Goal: Task Accomplishment & Management: Use online tool/utility

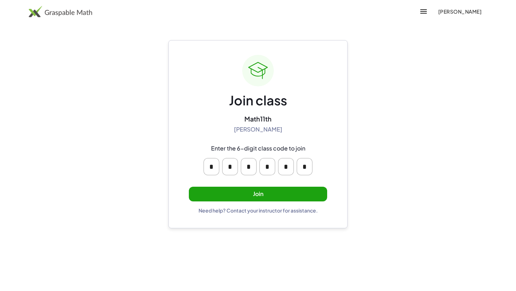
click at [249, 193] on button "Join" at bounding box center [258, 194] width 138 height 15
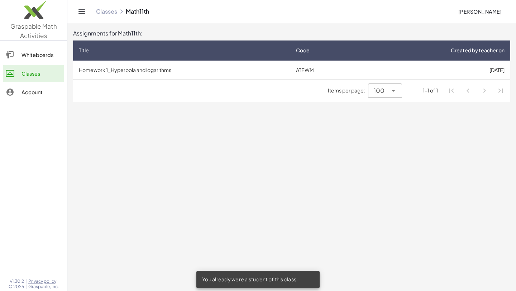
click at [155, 83] on div "Items per page: 100 *** 1-1 of 1" at bounding box center [291, 91] width 437 height 22
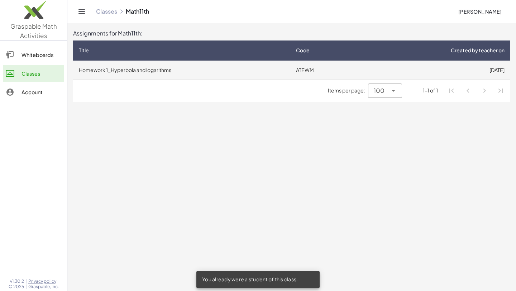
click at [152, 72] on td "Homework 1_Hyperbola and logarithms" at bounding box center [181, 70] width 217 height 19
